Goal: Task Accomplishment & Management: Manage account settings

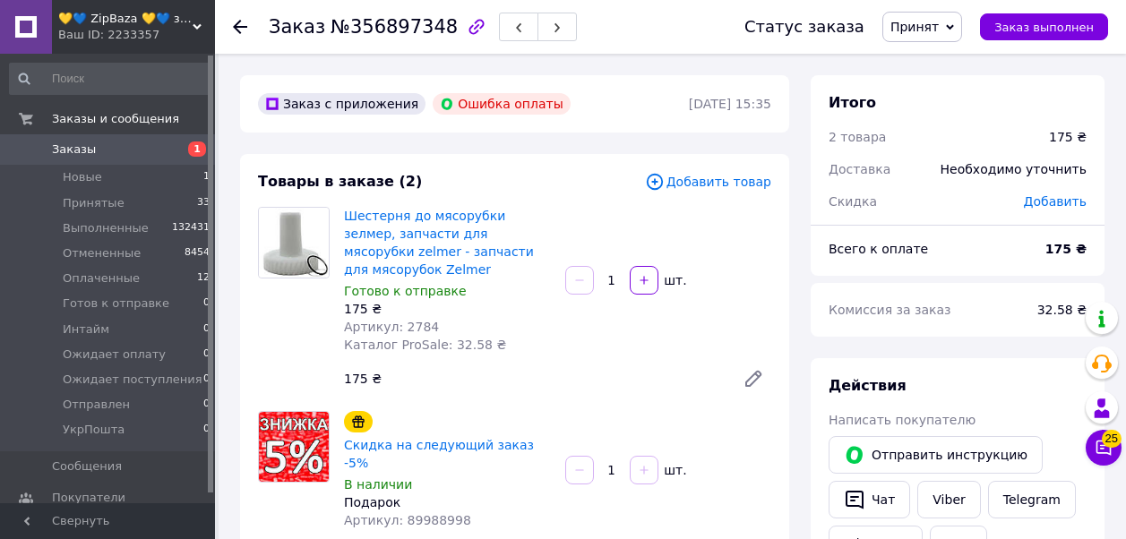
scroll to position [627, 0]
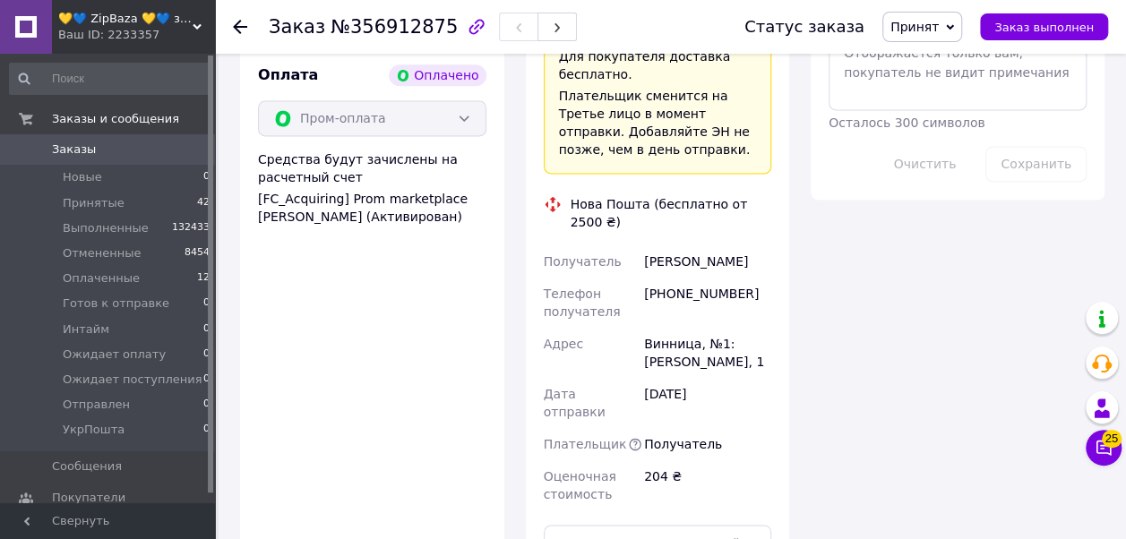
scroll to position [1254, 0]
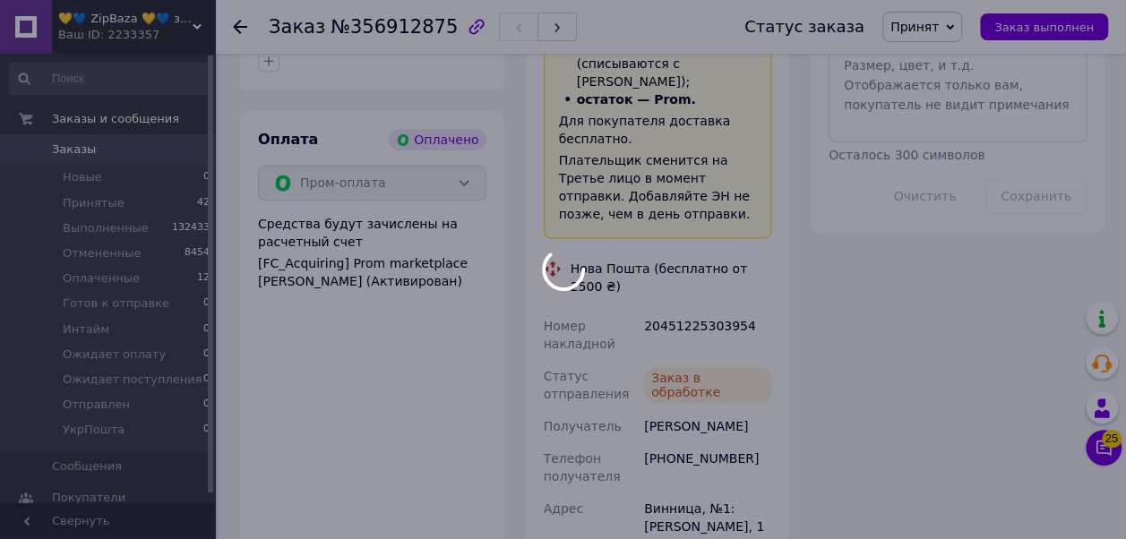
scroll to position [985, 0]
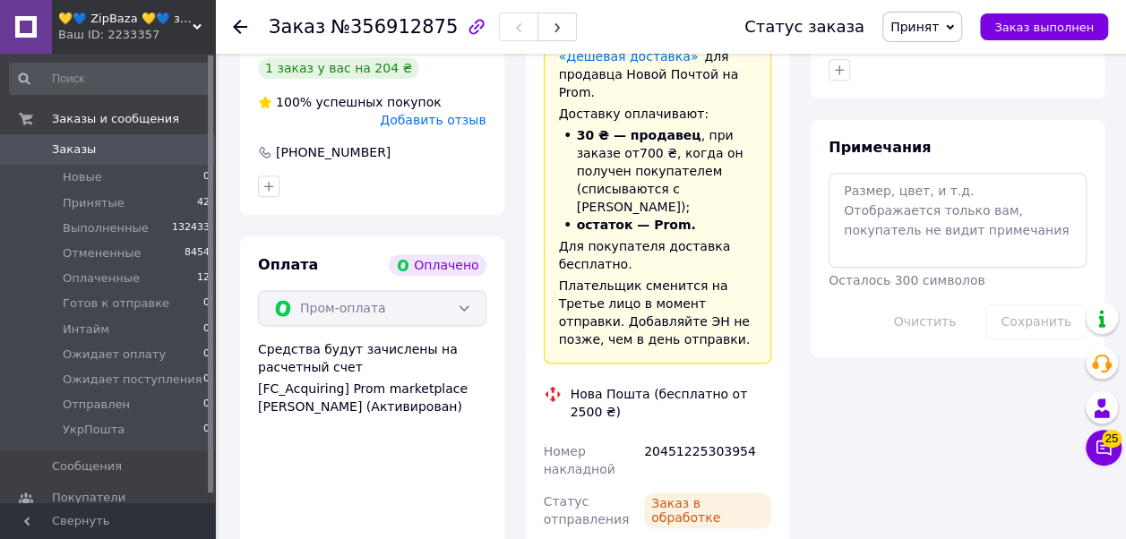
click at [687, 435] on div "20451225303954" at bounding box center [708, 460] width 134 height 50
copy div "20451225303954"
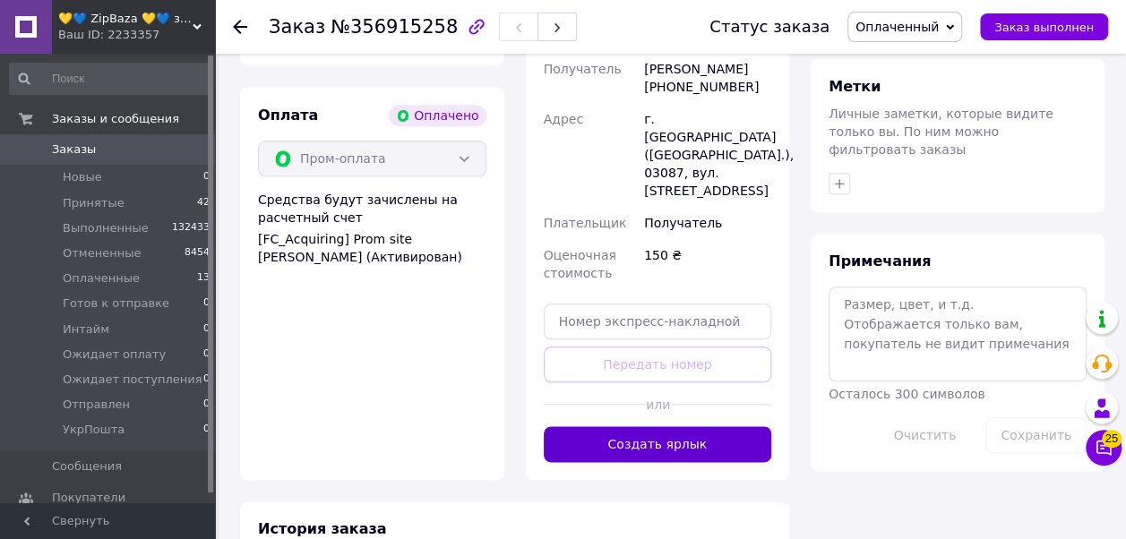
scroll to position [1009, 0]
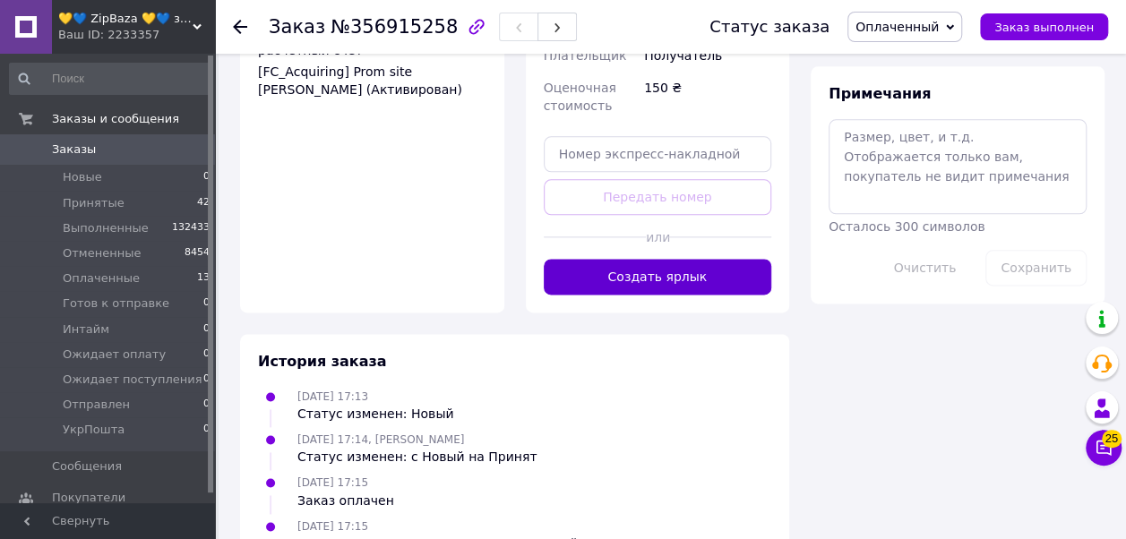
click at [587, 259] on button "Создать ярлык" at bounding box center [658, 277] width 228 height 36
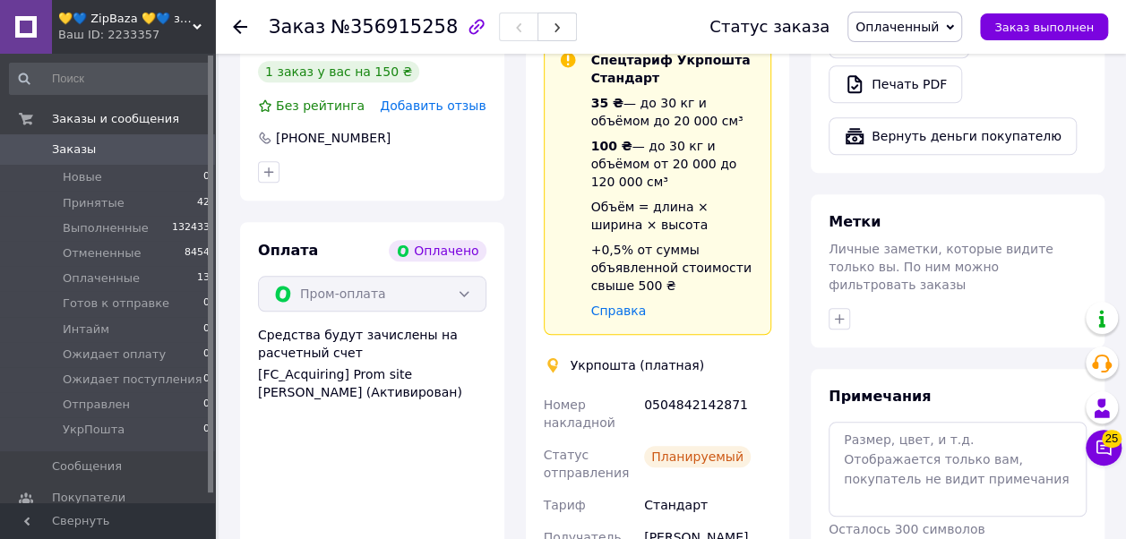
scroll to position [830, 0]
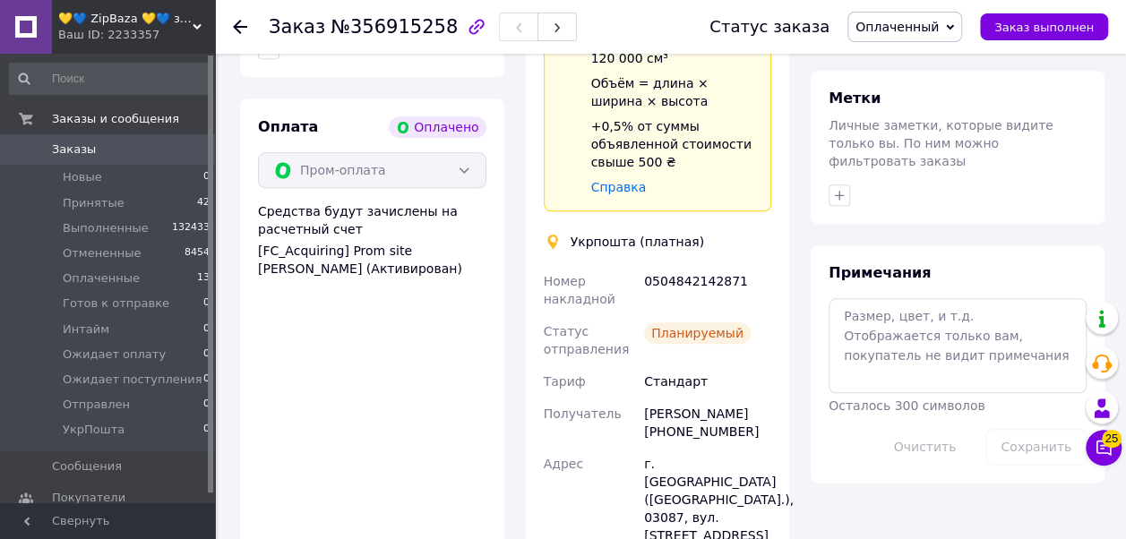
click at [689, 265] on div "0504842142871" at bounding box center [708, 290] width 134 height 50
click at [686, 265] on div "0504842142871" at bounding box center [708, 290] width 134 height 50
copy div "0504842142871"
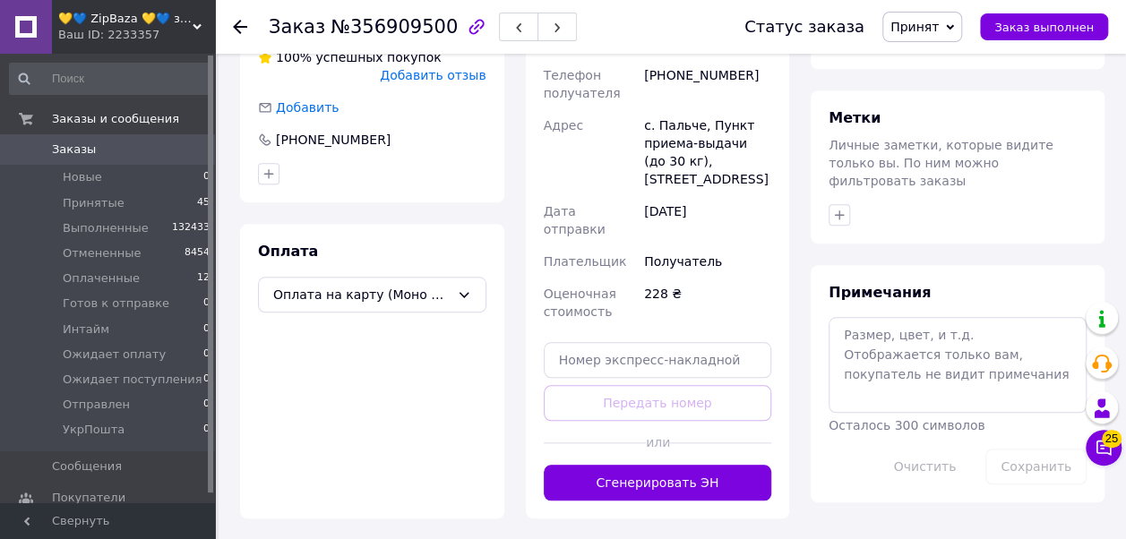
scroll to position [817, 0]
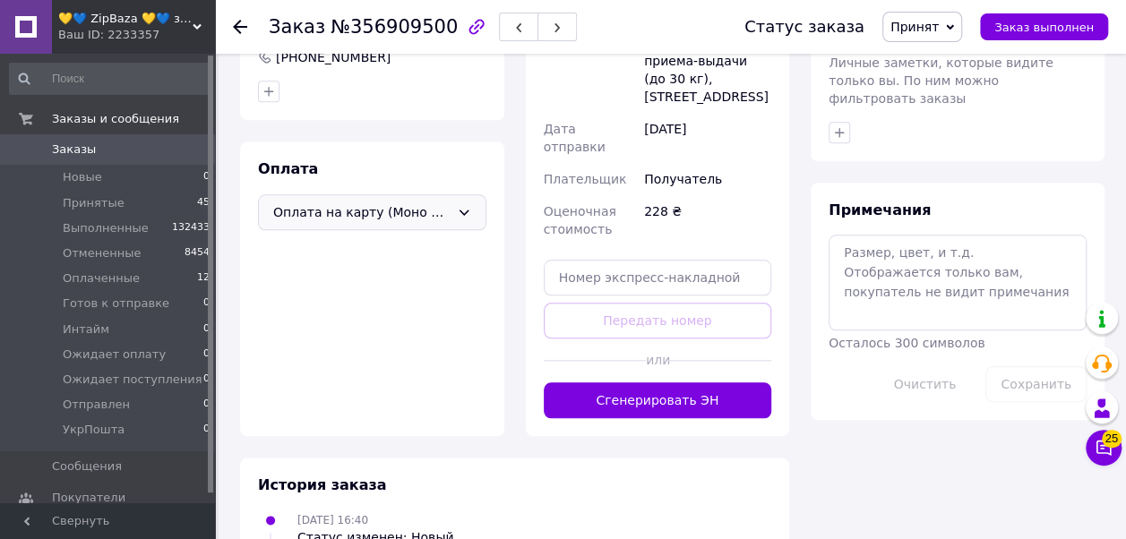
click at [441, 202] on span "Оплата на карту (Моно Банк) Приват Банка" at bounding box center [361, 212] width 176 height 20
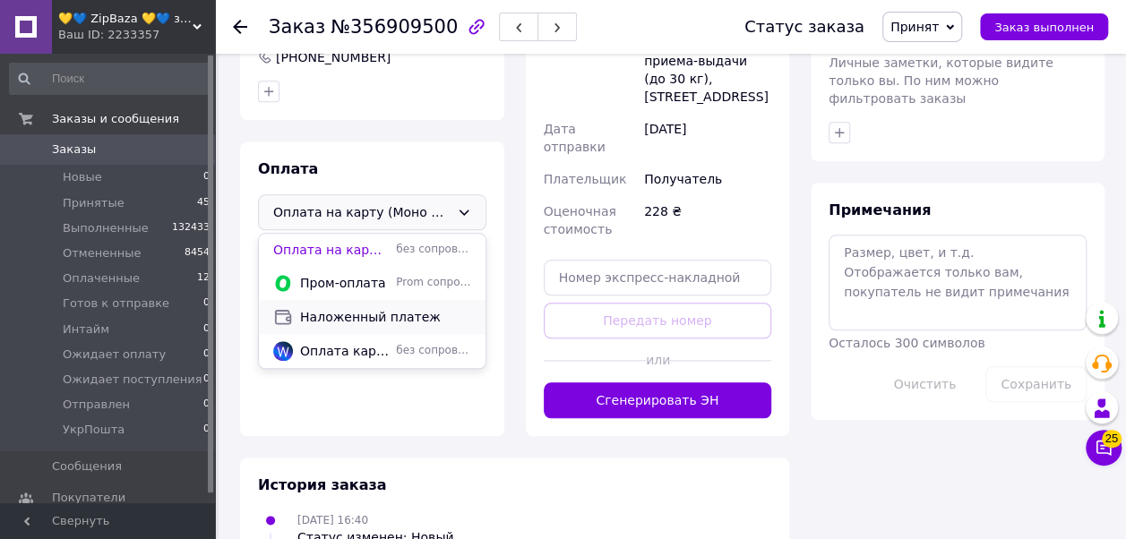
click at [374, 308] on span "Наложенный платеж" at bounding box center [385, 317] width 171 height 18
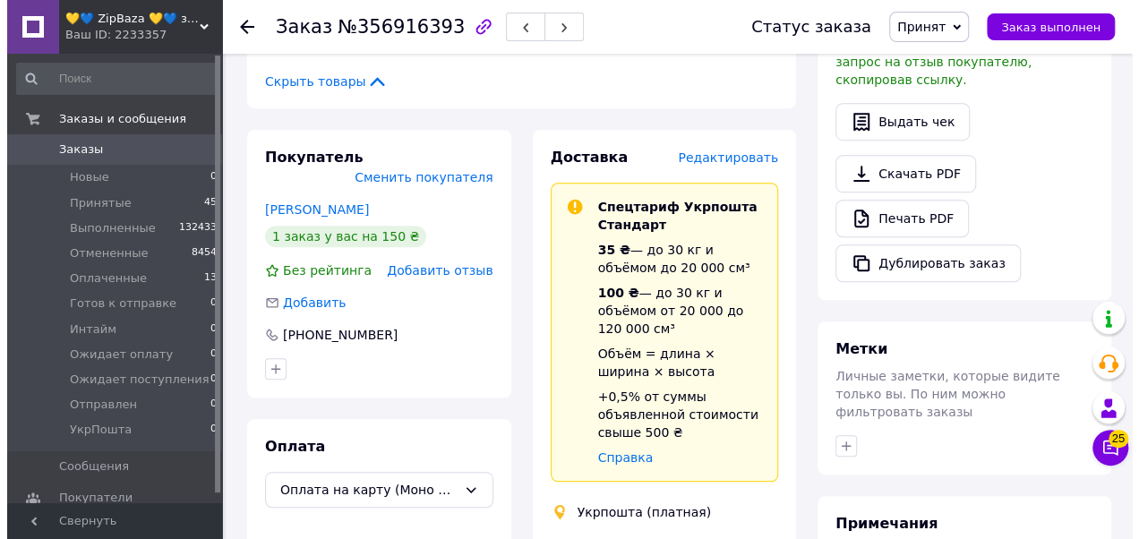
scroll to position [537, 0]
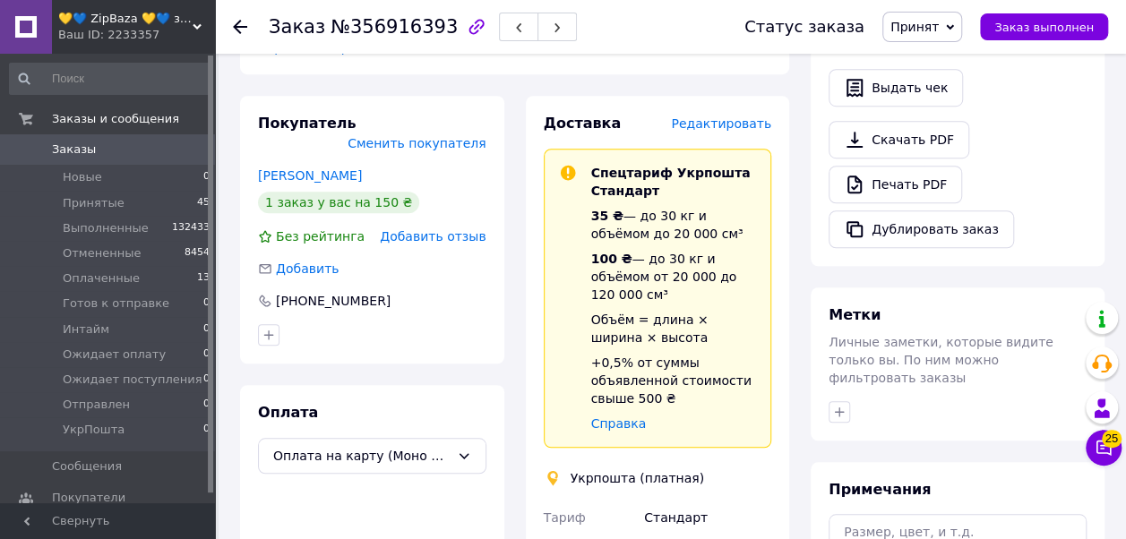
click at [739, 116] on span "Редактировать" at bounding box center [721, 123] width 100 height 14
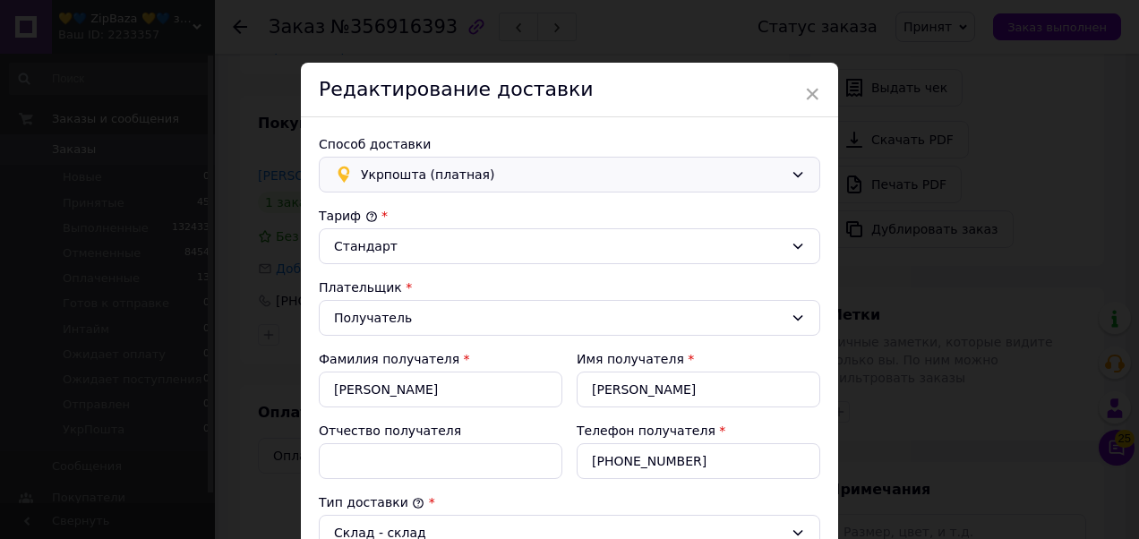
click at [665, 168] on span "Укрпошта (платная)" at bounding box center [572, 175] width 423 height 20
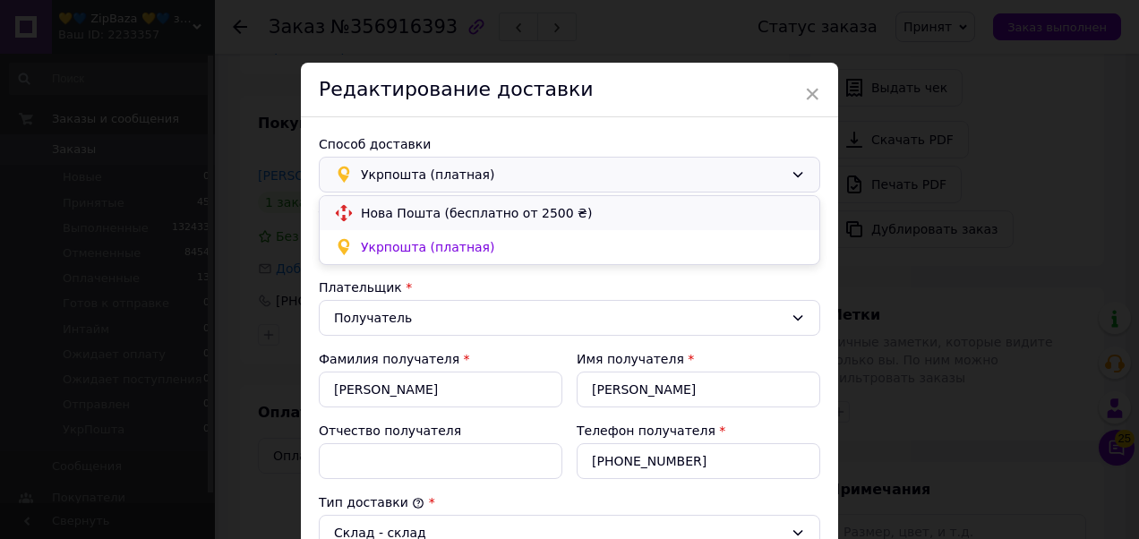
click at [494, 198] on div "Нова Пошта (бесплатно от 2500 ₴)" at bounding box center [570, 213] width 500 height 34
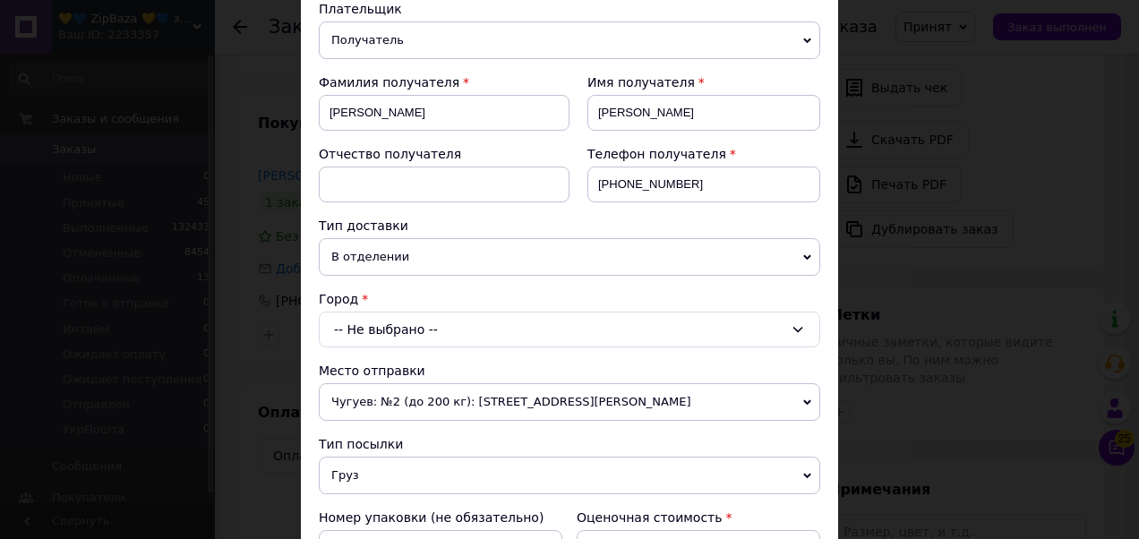
scroll to position [358, 0]
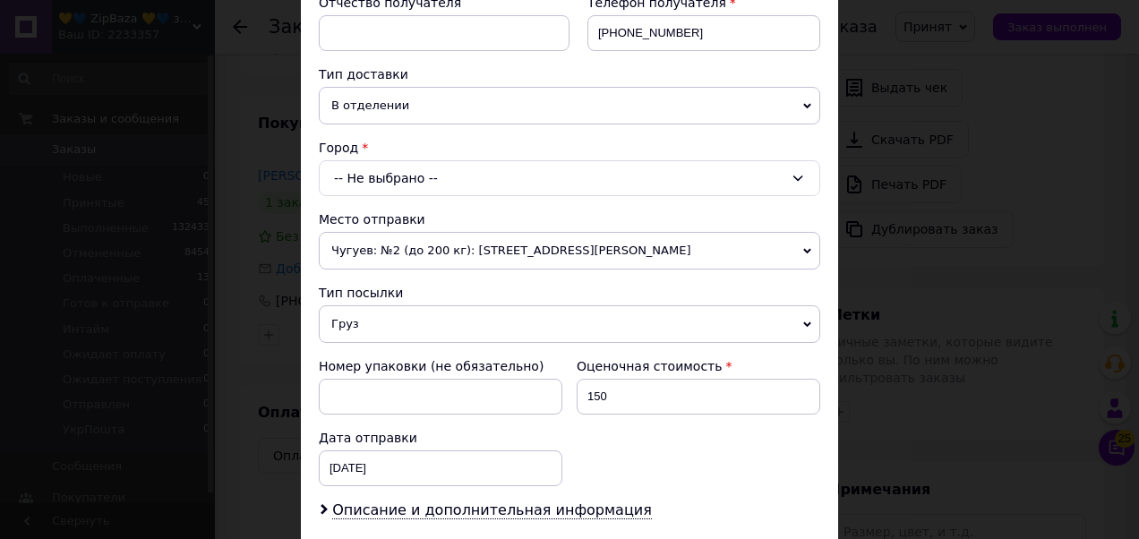
click at [478, 177] on div "-- Не выбрано --" at bounding box center [570, 178] width 502 height 36
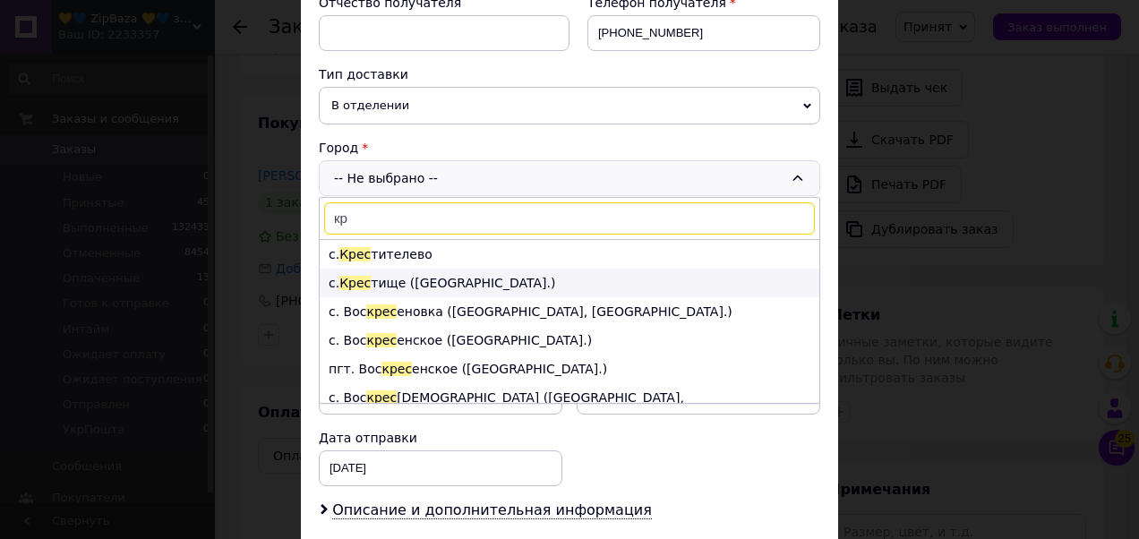
type input "к"
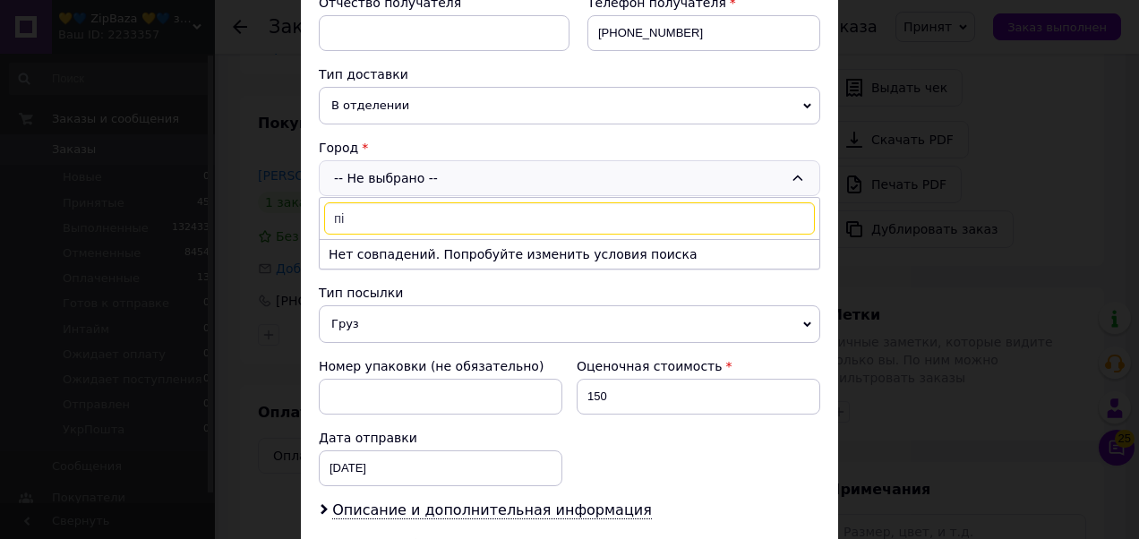
type input "п"
paste input "[URL][DOMAIN_NAME]"
type input "[URL][DOMAIN_NAME]"
click at [464, 211] on input "[URL][DOMAIN_NAME]" at bounding box center [569, 218] width 491 height 32
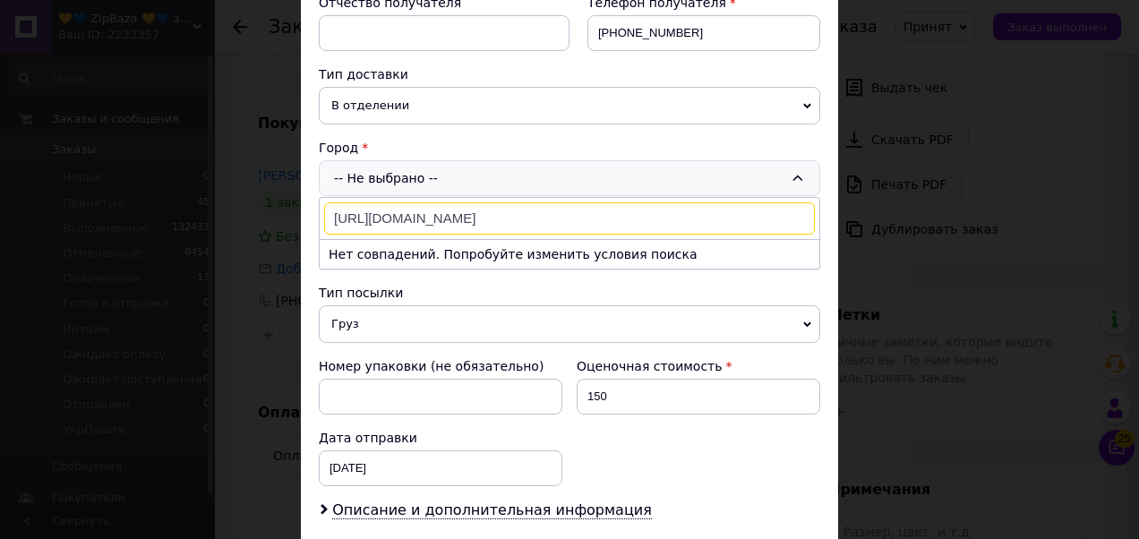
click at [464, 211] on input "[URL][DOMAIN_NAME]" at bounding box center [569, 218] width 491 height 32
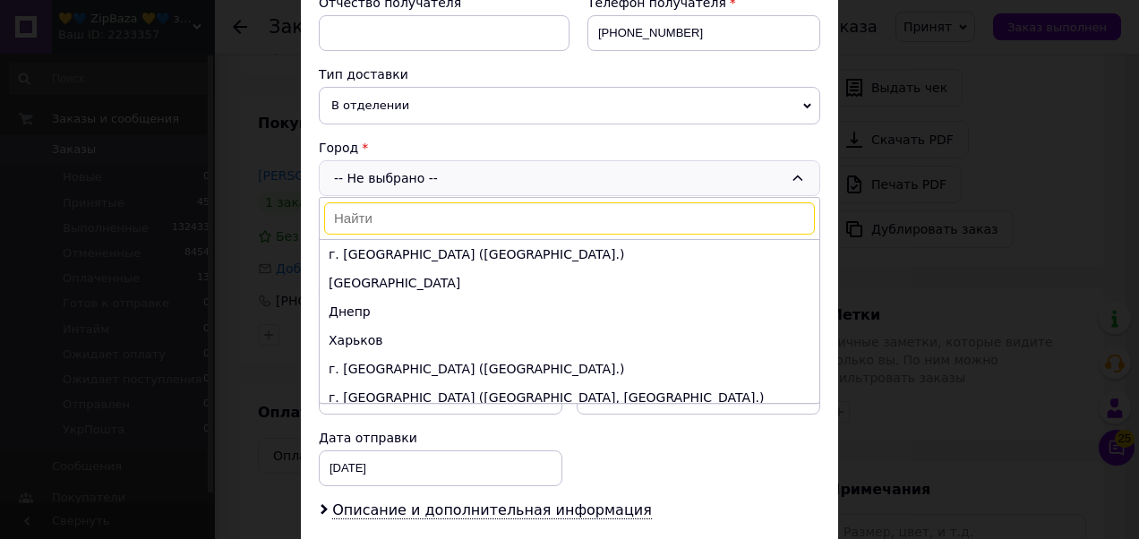
click at [414, 213] on input at bounding box center [569, 218] width 491 height 32
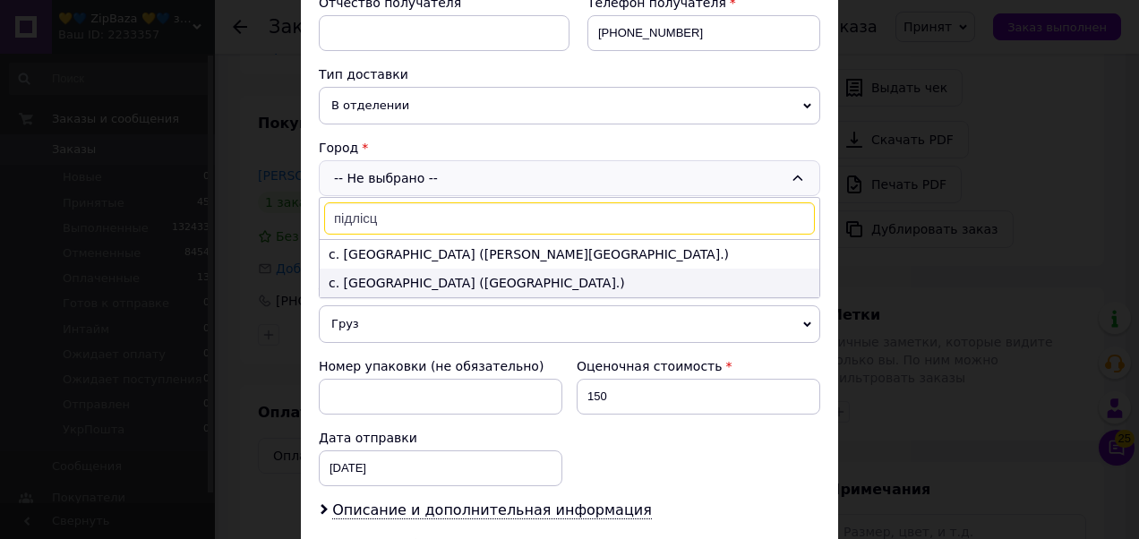
type input "підлісц"
click at [466, 275] on li "с. [GEOGRAPHIC_DATA] ([GEOGRAPHIC_DATA].)" at bounding box center [570, 283] width 500 height 29
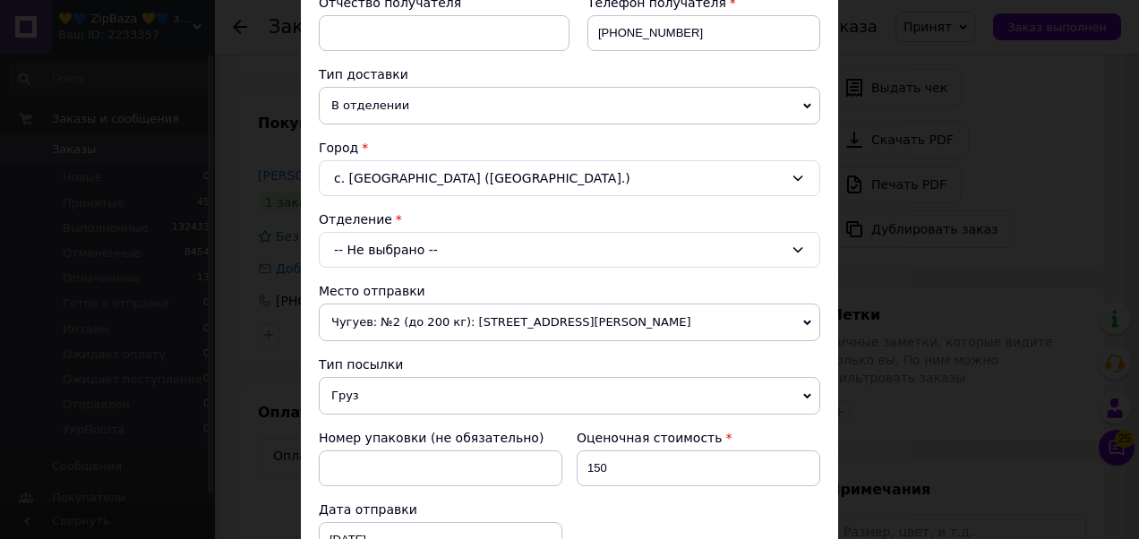
click at [444, 255] on div "-- Не выбрано --" at bounding box center [570, 250] width 502 height 36
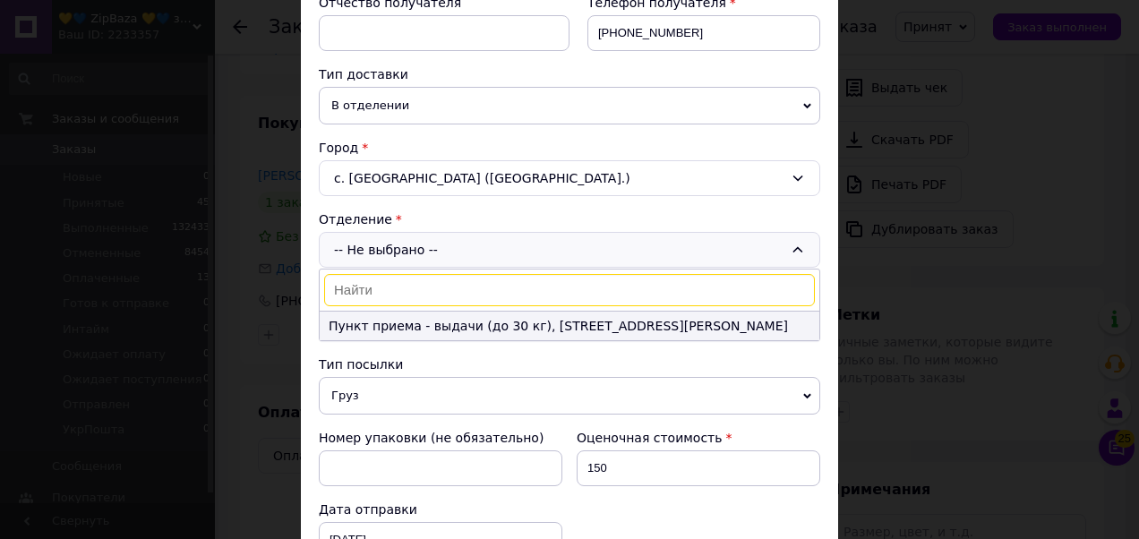
drag, startPoint x: 460, startPoint y: 313, endPoint x: 642, endPoint y: 426, distance: 214.5
click at [460, 314] on li "Пункт приема - выдачи (до 30 кг), [STREET_ADDRESS][PERSON_NAME]" at bounding box center [570, 326] width 500 height 29
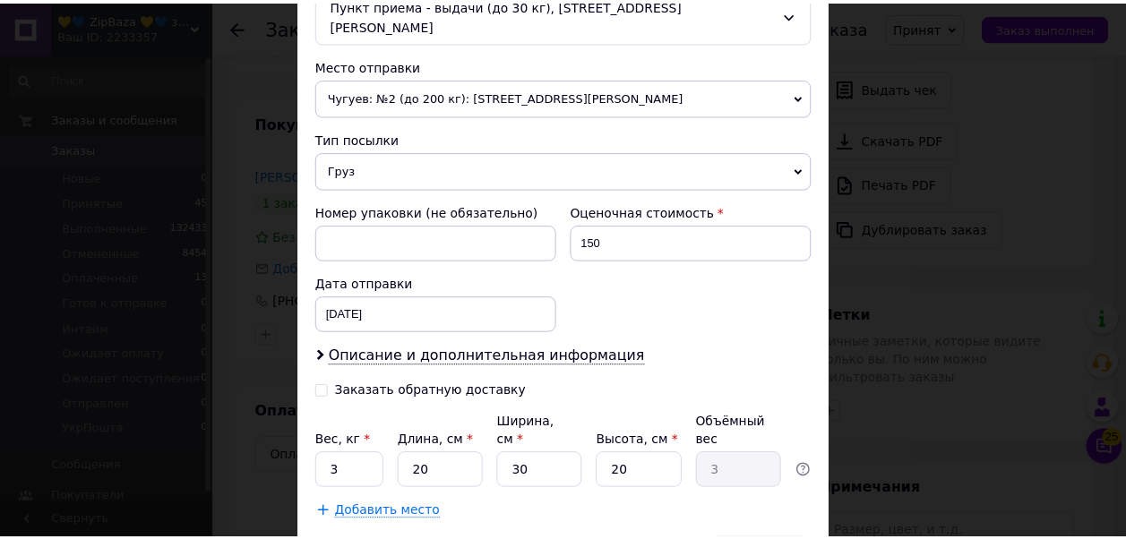
scroll to position [675, 0]
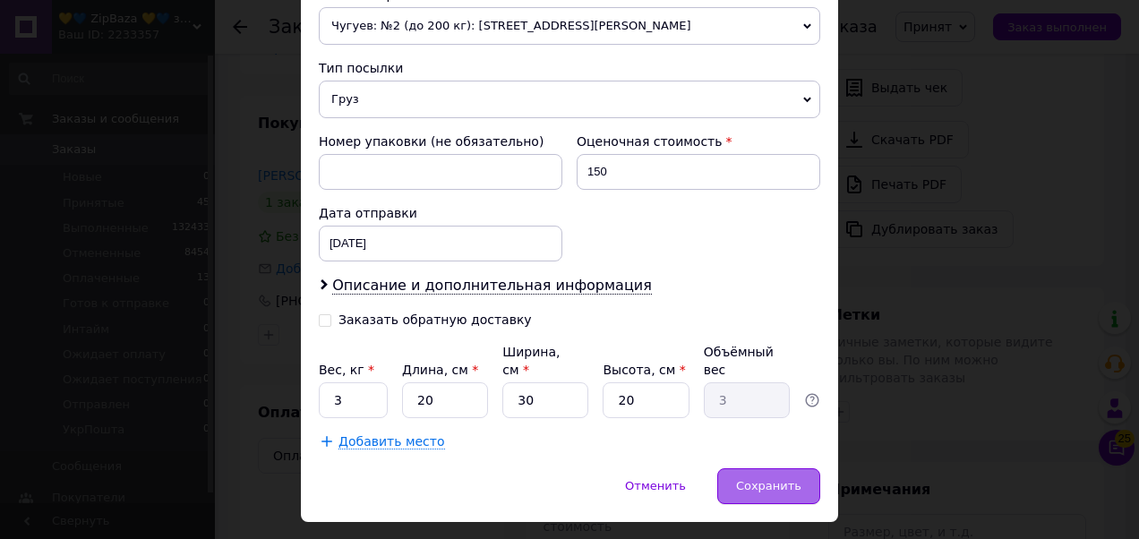
click at [787, 479] on span "Сохранить" at bounding box center [768, 485] width 65 height 13
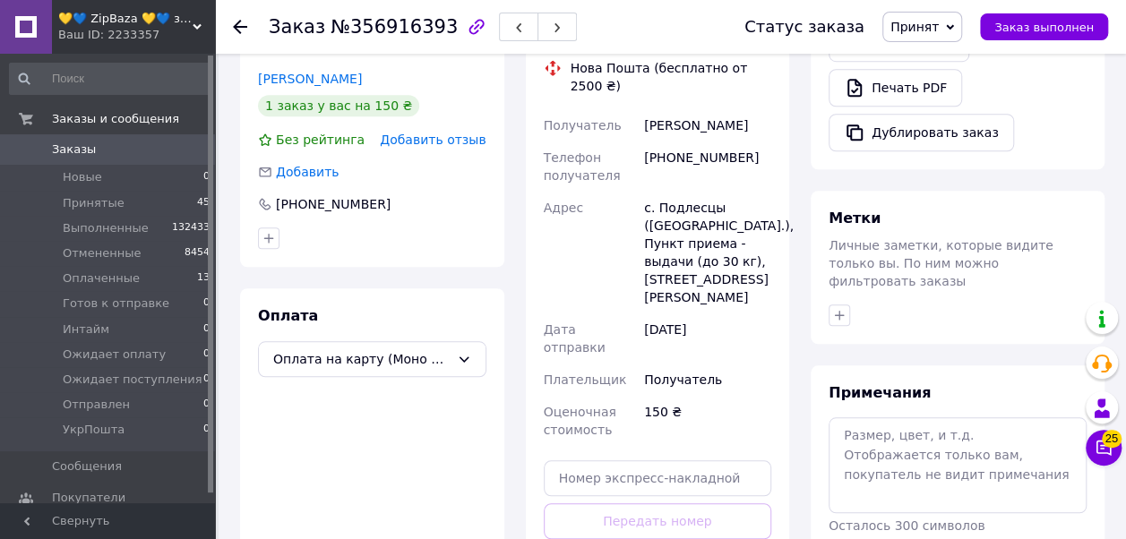
scroll to position [717, 0]
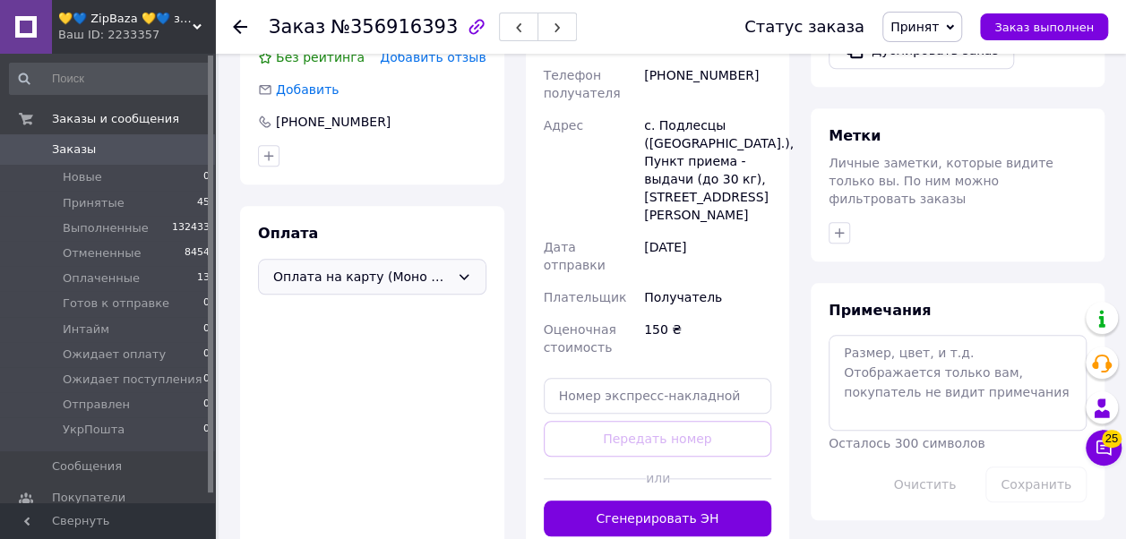
click at [446, 267] on span "Оплата на карту (Моно Банк) Приват Банка" at bounding box center [361, 277] width 176 height 20
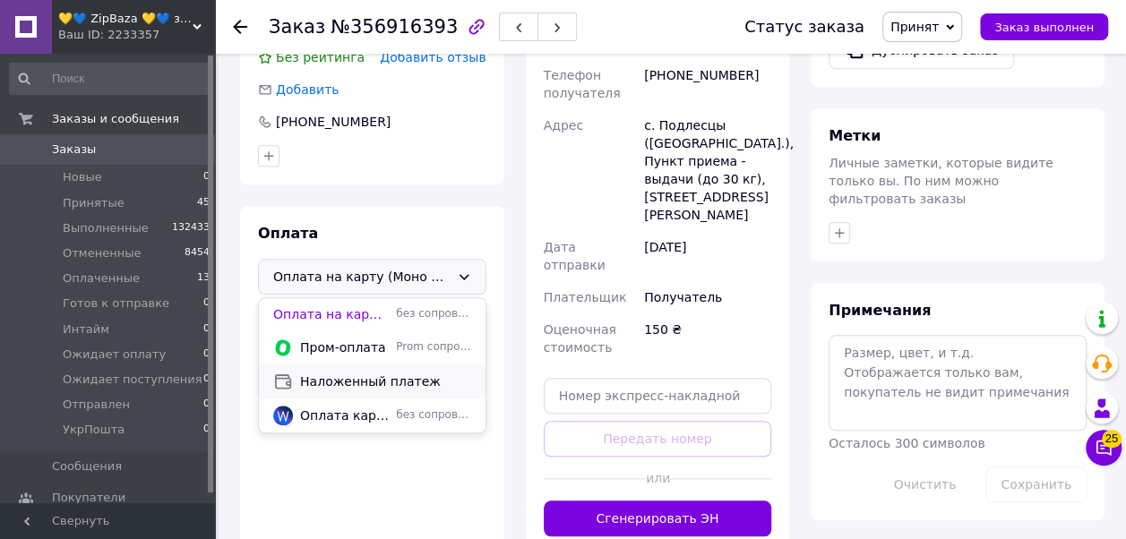
click at [371, 365] on div "Наложенный платеж" at bounding box center [372, 382] width 227 height 34
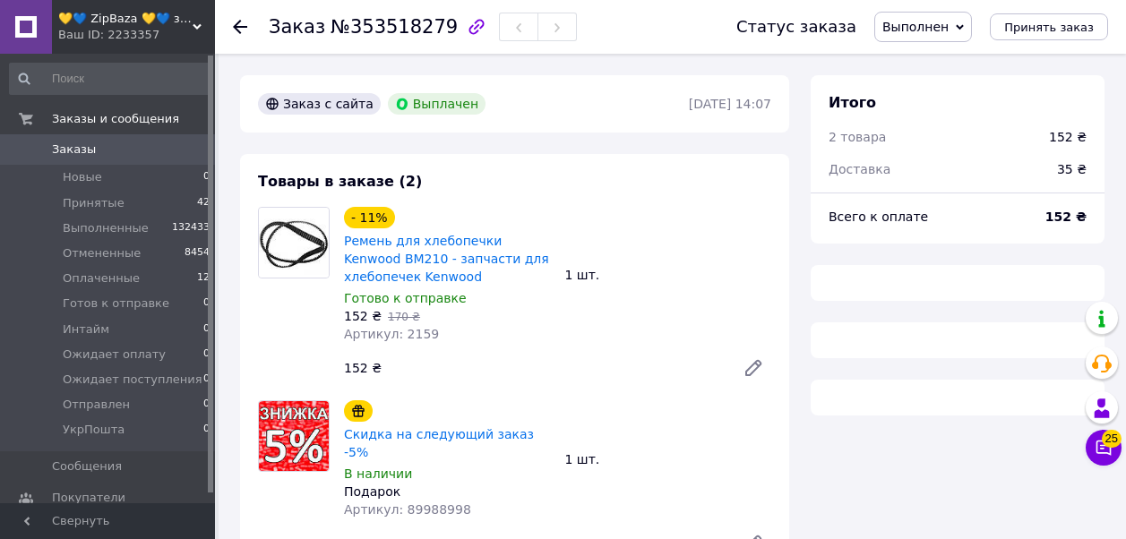
scroll to position [279, 0]
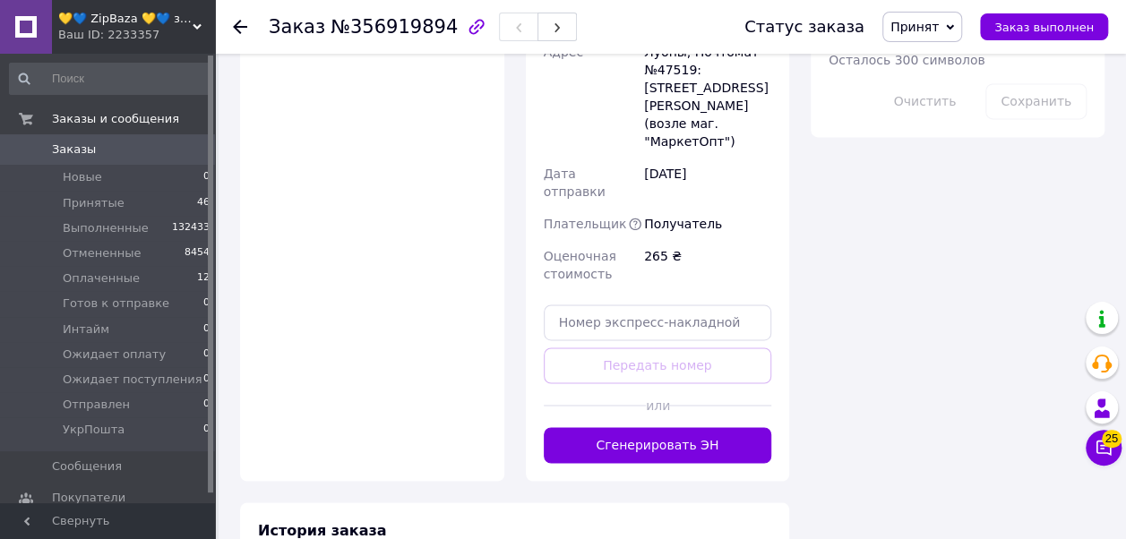
scroll to position [1350, 0]
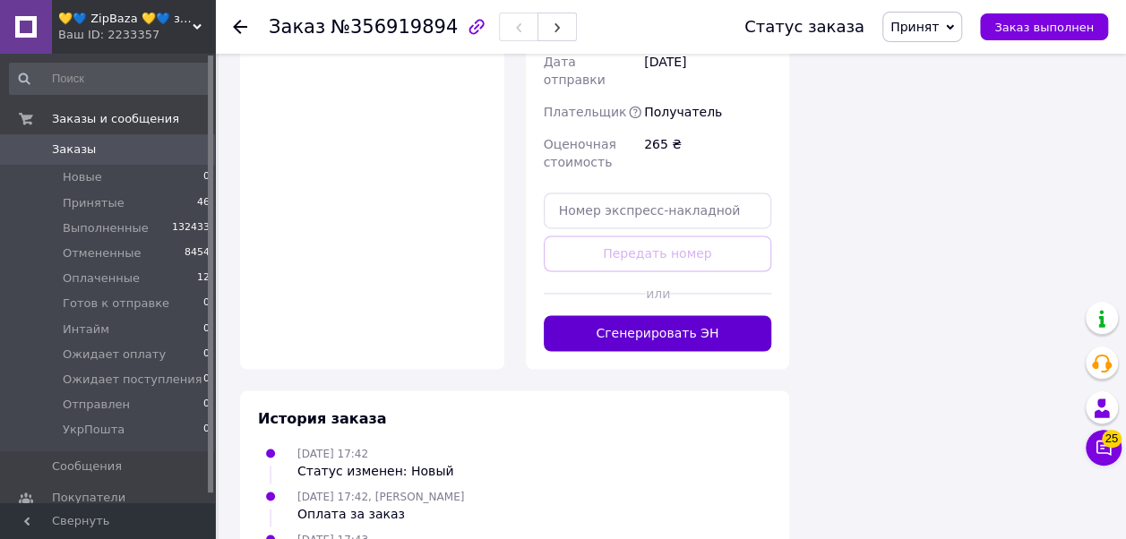
click at [662, 315] on button "Сгенерировать ЭН" at bounding box center [658, 333] width 228 height 36
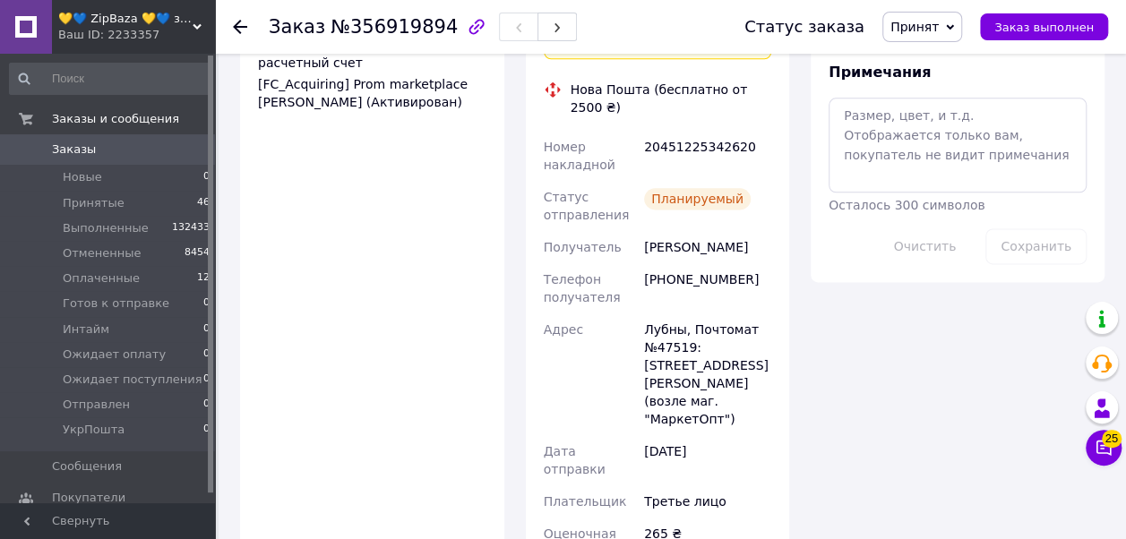
scroll to position [992, 0]
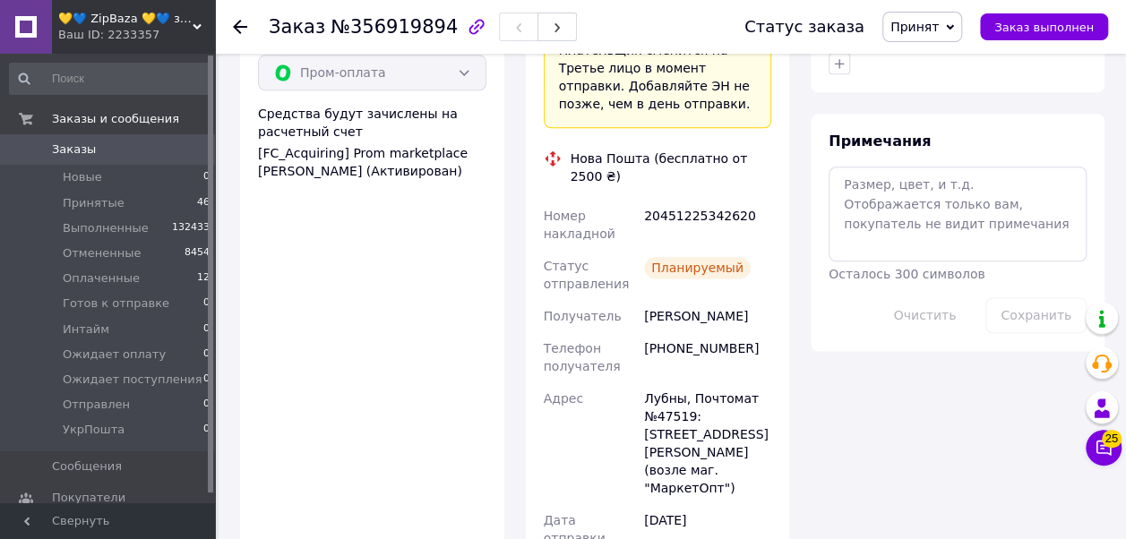
click at [688, 200] on div "20451225342620" at bounding box center [708, 225] width 134 height 50
copy div "20451225342620"
